Goal: Task Accomplishment & Management: Manage account settings

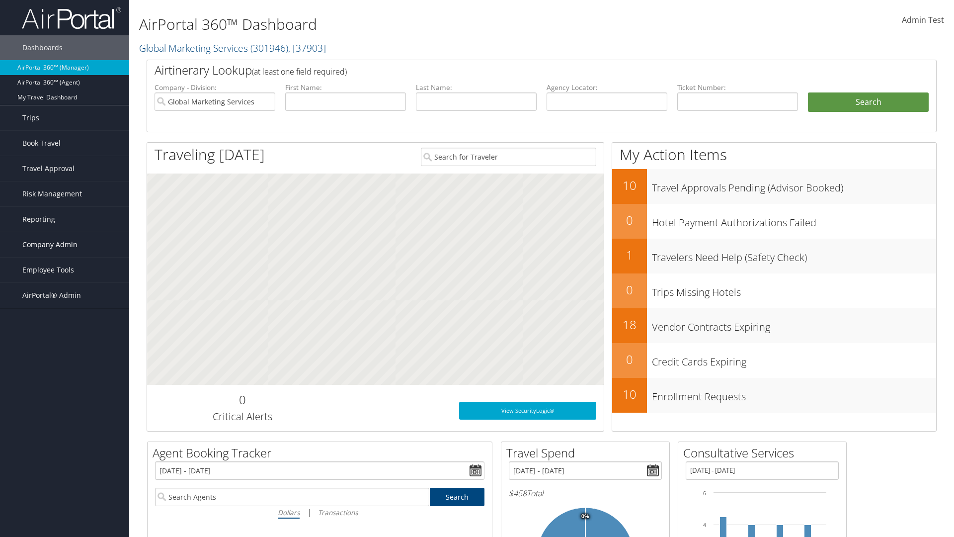
click at [65, 244] on span "Company Admin" at bounding box center [49, 244] width 55 height 25
click at [0, 0] on link "Travel Policy" at bounding box center [0, 0] width 0 height 0
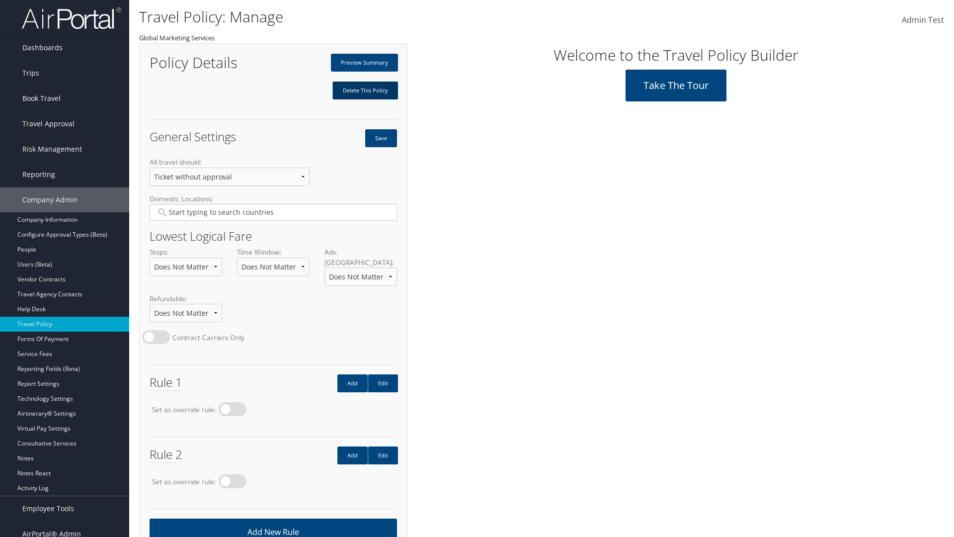
click at [365, 90] on link "Delete This Policy" at bounding box center [365, 90] width 66 height 18
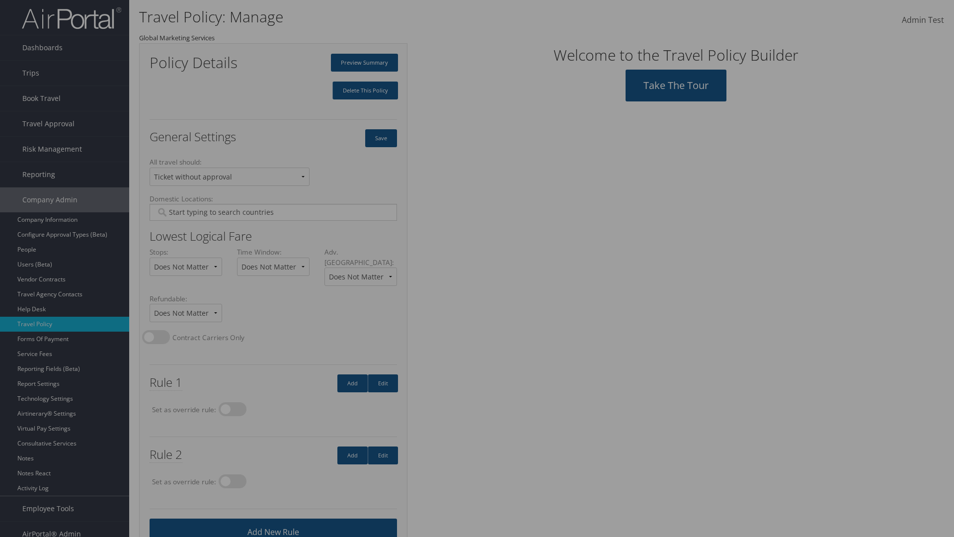
click at [477, 124] on input "Type YES to continue:" at bounding box center [476, 124] width 285 height 18
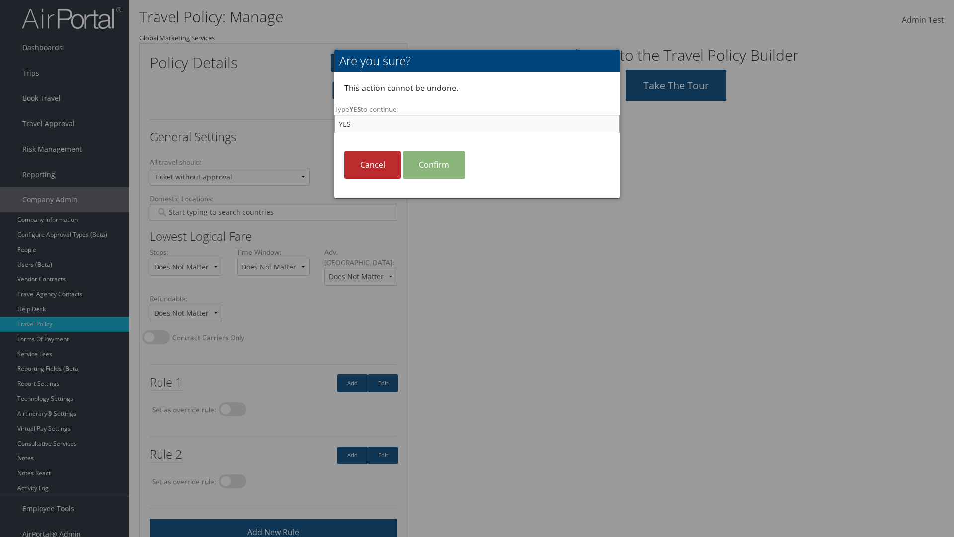
type input "YES"
click at [434, 164] on link "Confirm" at bounding box center [434, 164] width 62 height 27
